Goal: Transaction & Acquisition: Purchase product/service

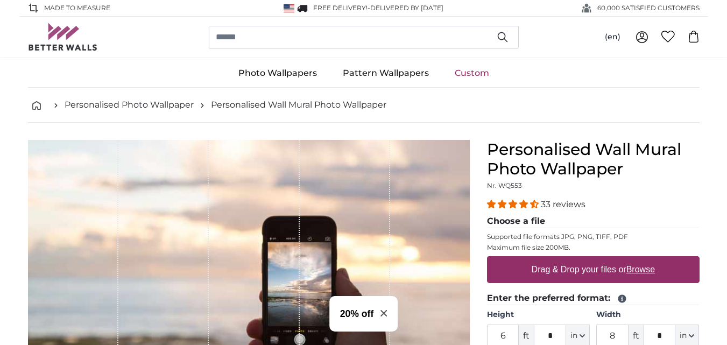
scroll to position [54, 0]
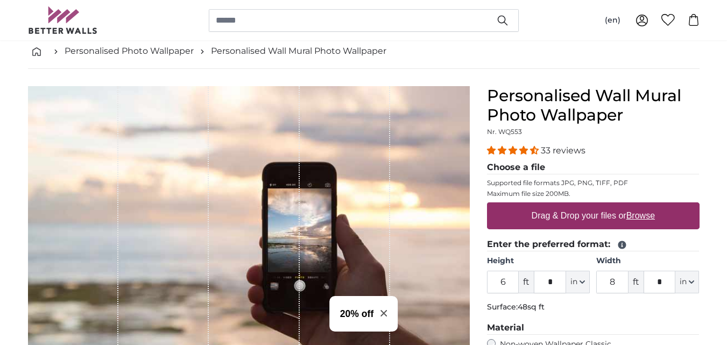
click at [596, 216] on label "Drag & Drop your files or Browse" at bounding box center [593, 216] width 132 height 22
click at [596, 206] on input "Drag & Drop your files or Browse" at bounding box center [593, 203] width 213 height 3
type input "**********"
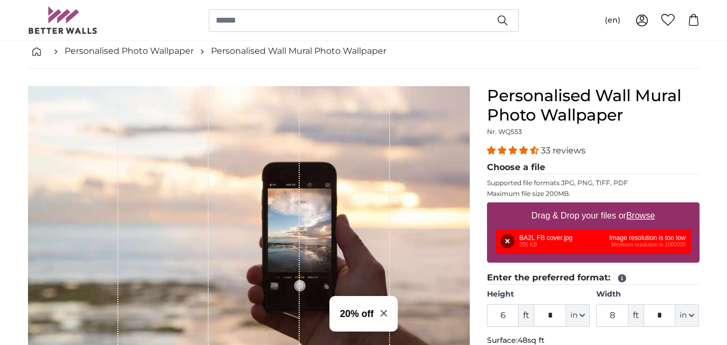
click at [638, 218] on u "Browse" at bounding box center [641, 215] width 29 height 9
click at [638, 206] on input "Drag & Drop your files or Browse" at bounding box center [593, 203] width 213 height 3
type input "**********"
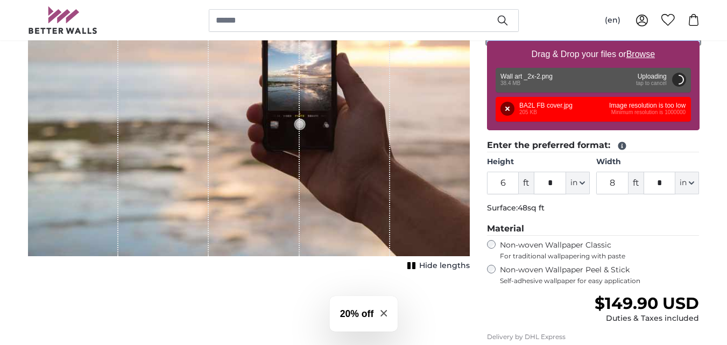
scroll to position [108, 0]
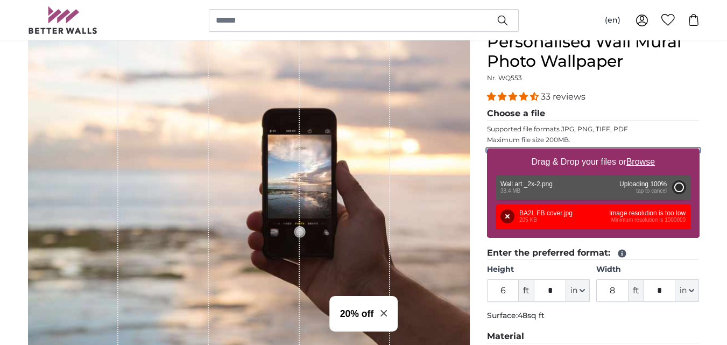
type input "7"
type input "*"
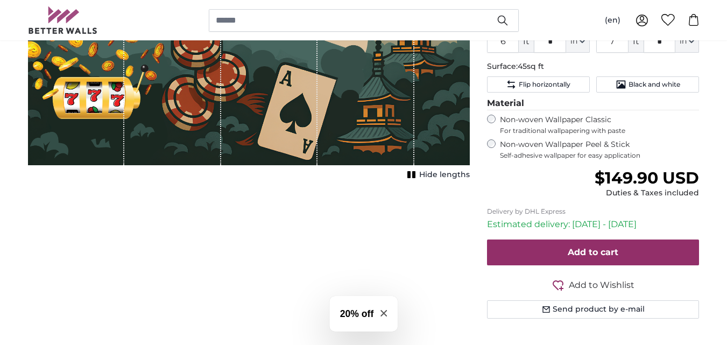
scroll to position [269, 0]
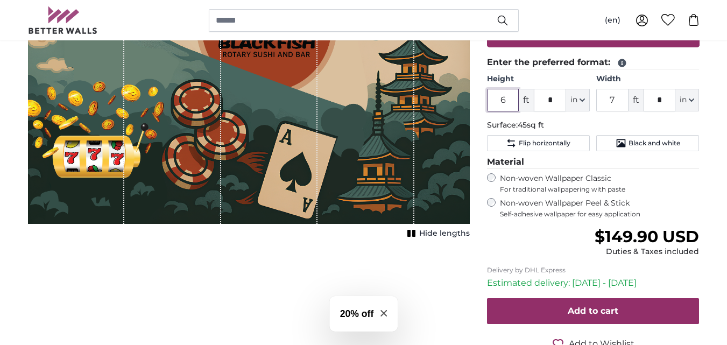
click at [508, 101] on input "6" at bounding box center [503, 100] width 32 height 23
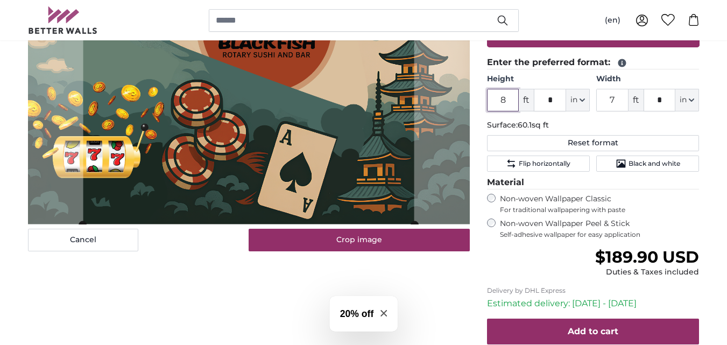
type input "8"
drag, startPoint x: 619, startPoint y: 102, endPoint x: 592, endPoint y: 99, distance: 26.6
click at [592, 99] on div "Height 8 ft * in Centimeter (cm) Inches (inch) Feet (ft. in.) Width 7 ft * in C…" at bounding box center [593, 93] width 213 height 38
type input "12"
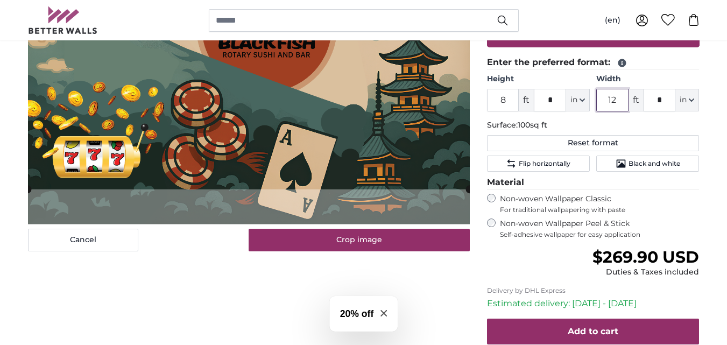
type input "12"
click at [199, 283] on div "Cancel Crop image Hide lengths" at bounding box center [248, 147] width 459 height 553
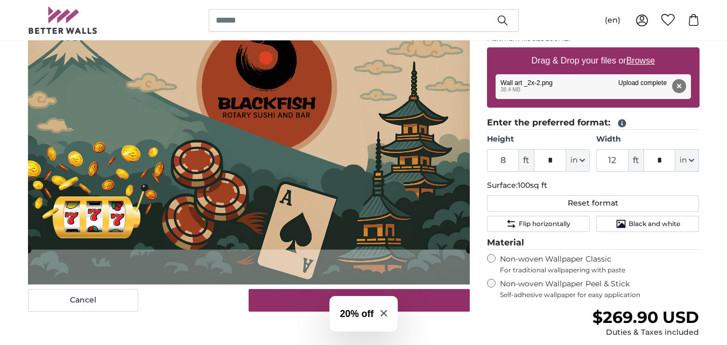
scroll to position [215, 0]
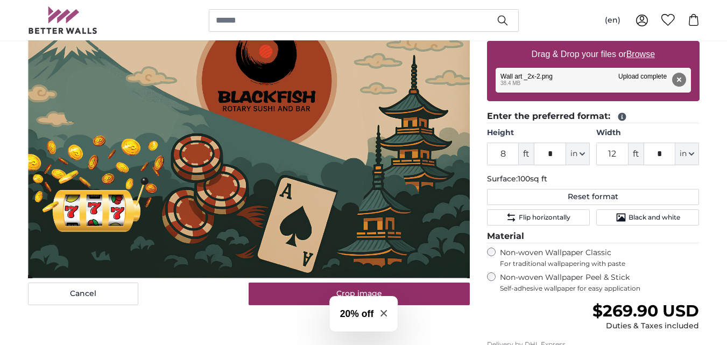
click at [306, 272] on cropper-handle at bounding box center [250, 137] width 442 height 283
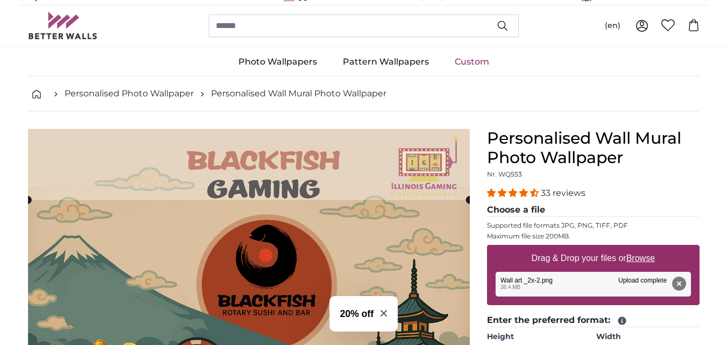
scroll to position [0, 0]
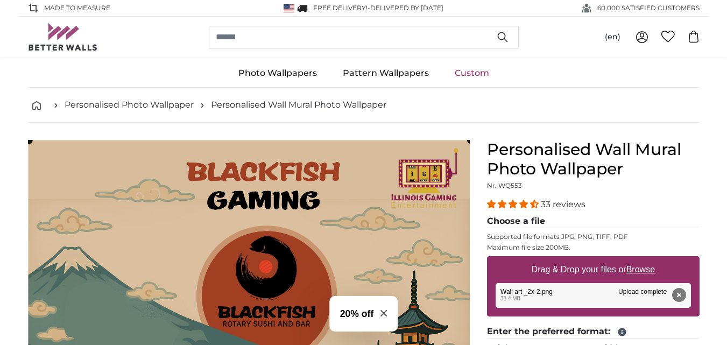
click at [55, 36] on img at bounding box center [63, 36] width 70 height 27
